Goal: Navigation & Orientation: Understand site structure

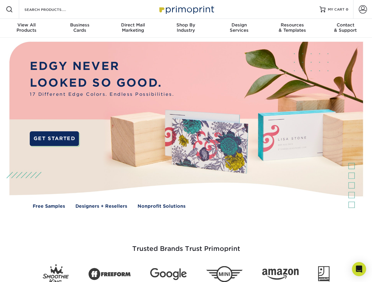
click at [186, 141] on img at bounding box center [186, 130] width 368 height 184
click at [9, 9] on span at bounding box center [9, 9] width 7 height 7
click at [362, 9] on span at bounding box center [362, 9] width 8 height 8
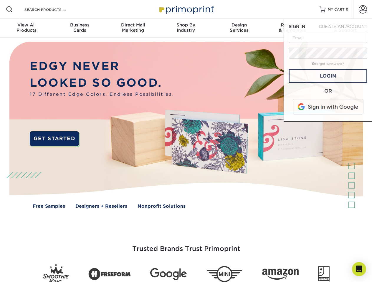
click at [26, 28] on div "View All Products" at bounding box center [26, 27] width 53 height 11
click at [79, 28] on div "Business Cards" at bounding box center [79, 27] width 53 height 11
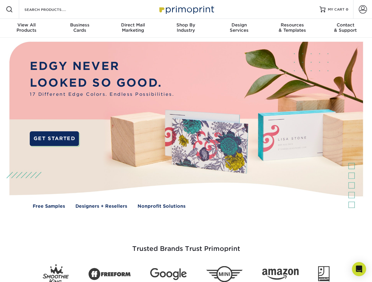
click at [133, 28] on div "Direct Mail Marketing" at bounding box center [132, 27] width 53 height 11
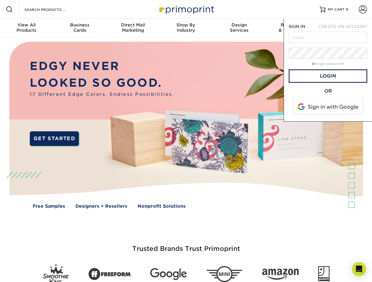
click at [186, 28] on div "Shop By Industry" at bounding box center [185, 27] width 53 height 11
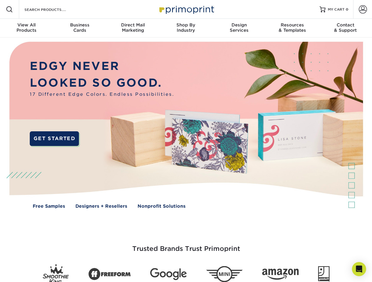
click at [239, 28] on div "Design Services" at bounding box center [238, 27] width 53 height 11
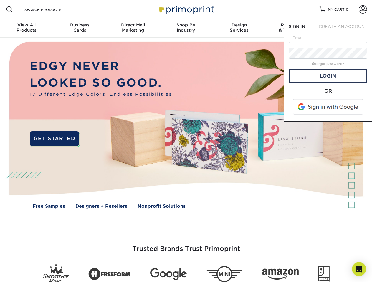
click at [292, 28] on span "SIGN IN" at bounding box center [296, 26] width 16 height 5
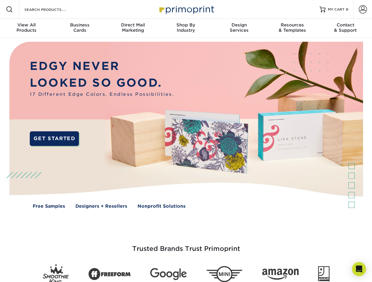
click at [345, 28] on div "Contact & Support" at bounding box center [345, 27] width 53 height 11
